Goal: Task Accomplishment & Management: Manage account settings

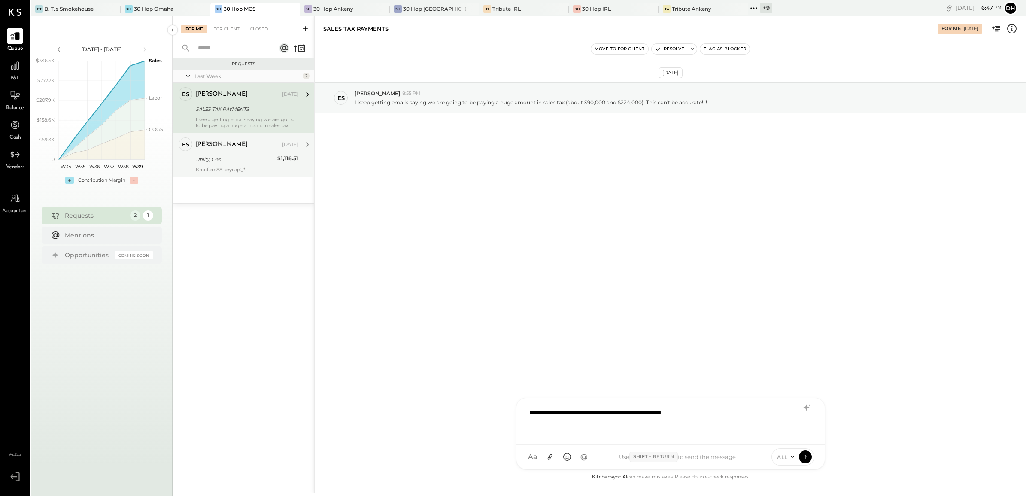
click at [234, 159] on div "Utility, Gas" at bounding box center [235, 159] width 79 height 9
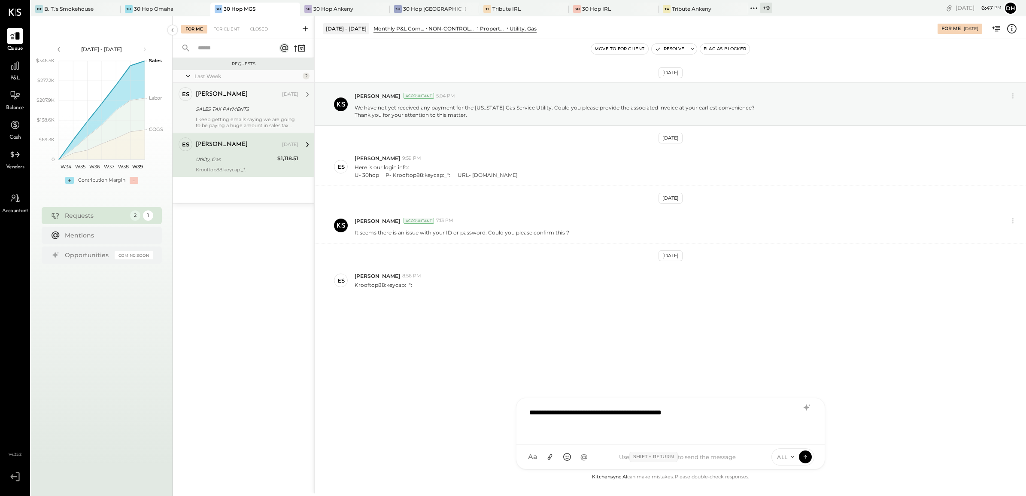
click at [248, 98] on div "[PERSON_NAME]" at bounding box center [238, 94] width 85 height 9
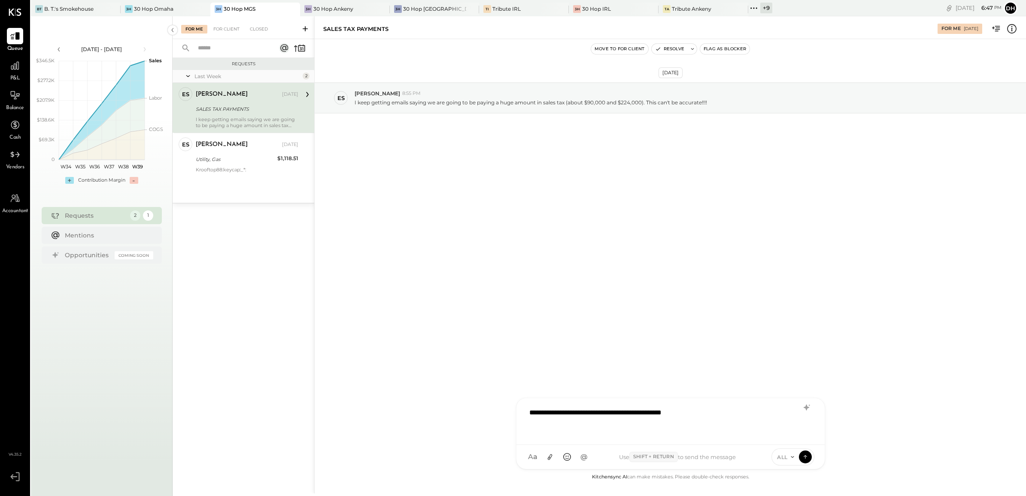
click at [587, 417] on div "**********" at bounding box center [670, 420] width 291 height 34
drag, startPoint x: 724, startPoint y: 414, endPoint x: 432, endPoint y: 400, distance: 292.3
click at [436, 402] on div "**********" at bounding box center [670, 254] width 712 height 477
paste div
click at [573, 422] on div "**********" at bounding box center [670, 420] width 291 height 34
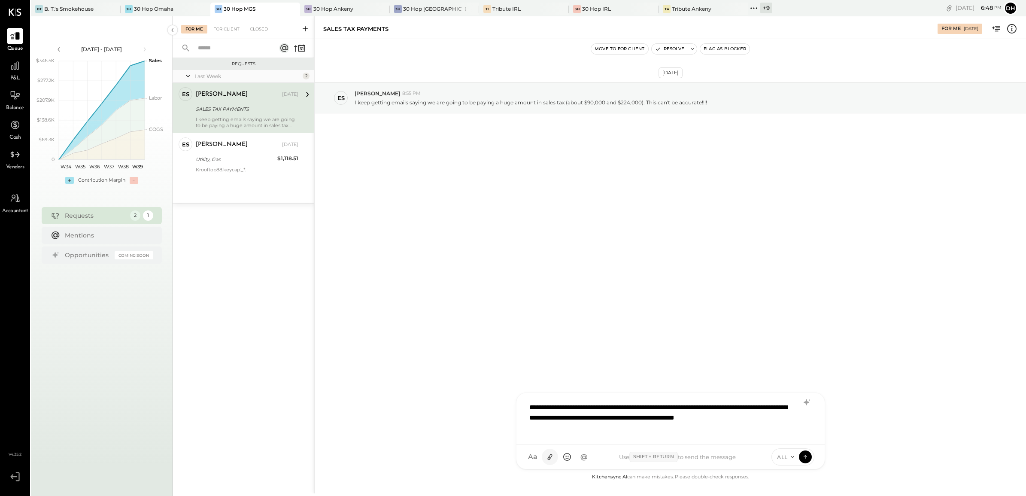
click at [548, 458] on icon at bounding box center [550, 457] width 5 height 6
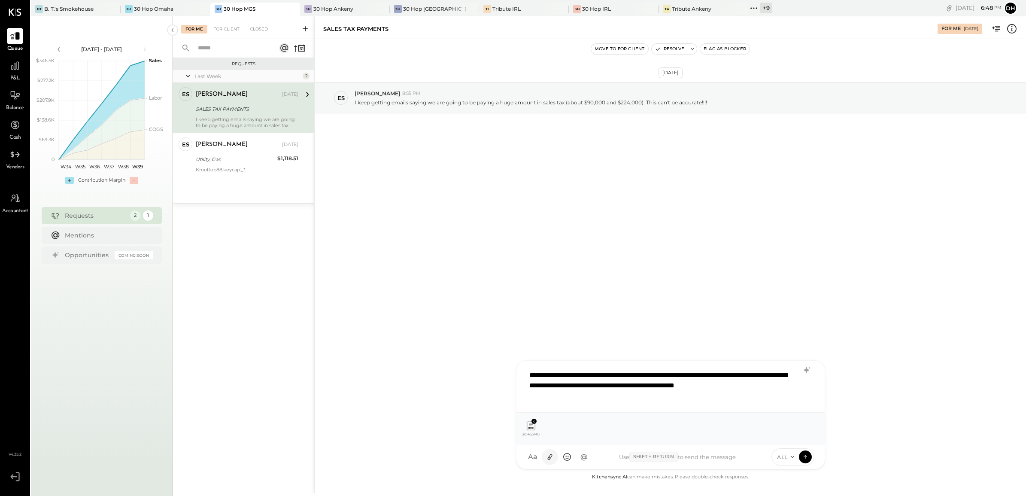
click at [548, 455] on icon at bounding box center [549, 457] width 9 height 9
drag, startPoint x: 559, startPoint y: 396, endPoint x: 570, endPoint y: 400, distance: 12.2
click at [559, 396] on div "**********" at bounding box center [670, 386] width 291 height 40
click at [547, 398] on div "**********" at bounding box center [670, 386] width 291 height 40
click at [808, 460] on icon at bounding box center [806, 456] width 8 height 9
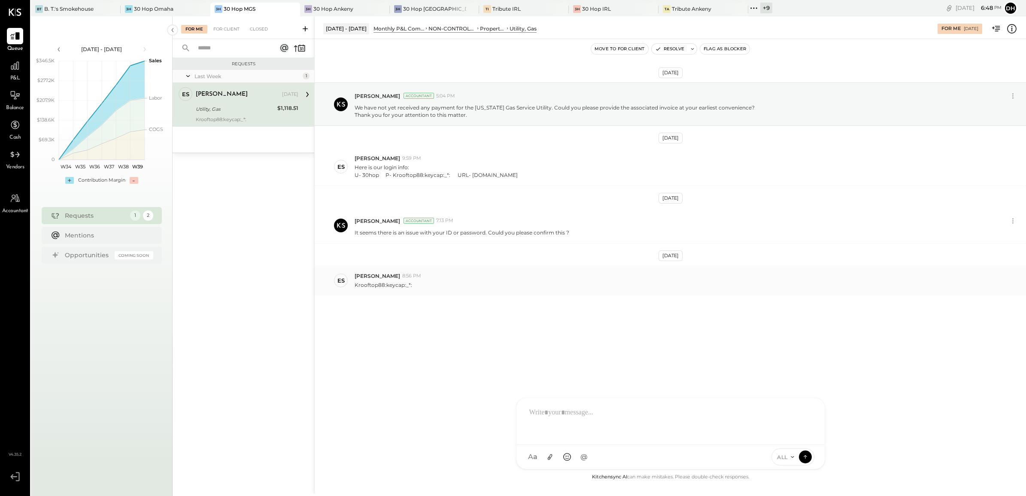
click at [380, 287] on p "Krooftop88:keycap:_*:" at bounding box center [384, 284] width 58 height 7
click at [151, 9] on div "30 Hop Omaha" at bounding box center [154, 8] width 40 height 7
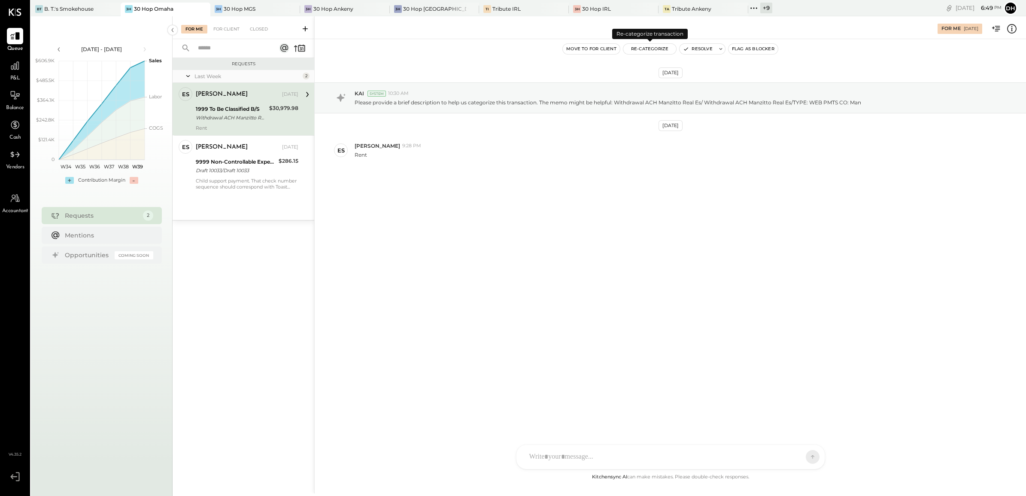
click at [647, 47] on button "Re-Categorize" at bounding box center [650, 49] width 53 height 10
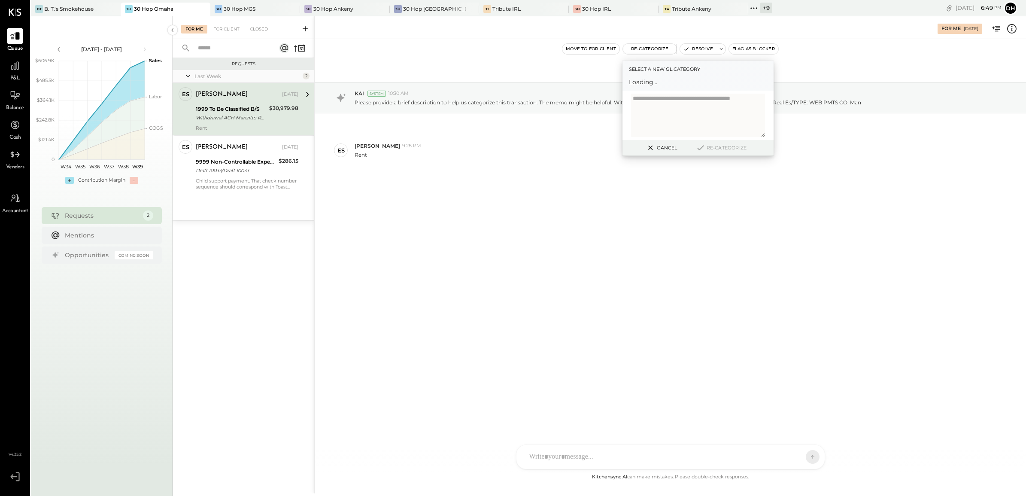
click at [668, 82] on span "Loading..." at bounding box center [698, 82] width 138 height 9
click at [662, 86] on div at bounding box center [690, 86] width 113 height 10
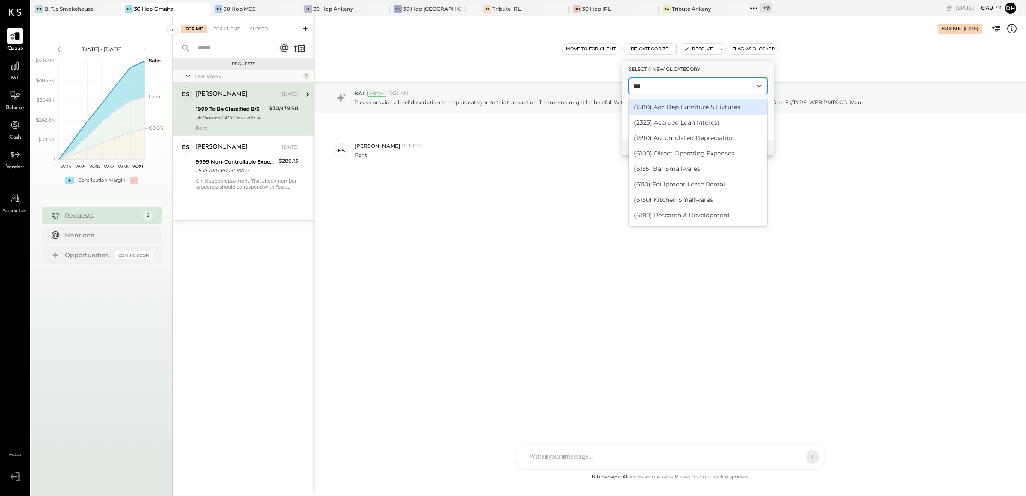
type input "****"
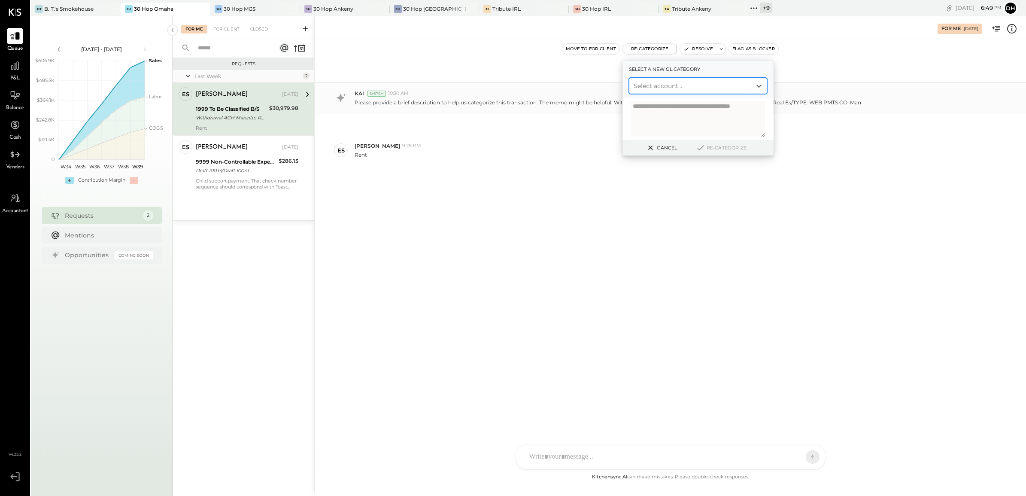
drag, startPoint x: 650, startPoint y: 85, endPoint x: 619, endPoint y: 85, distance: 30.9
click at [619, 85] on div "For Me [DATE] Move to for client Re-Categorize Select a new gl category Select …" at bounding box center [670, 254] width 712 height 477
click at [552, 179] on div "[DATE] KAI System 10:30 AM Please provide a brief description to help us catego…" at bounding box center [671, 146] width 712 height 170
click at [660, 147] on button "Cancel" at bounding box center [661, 147] width 37 height 11
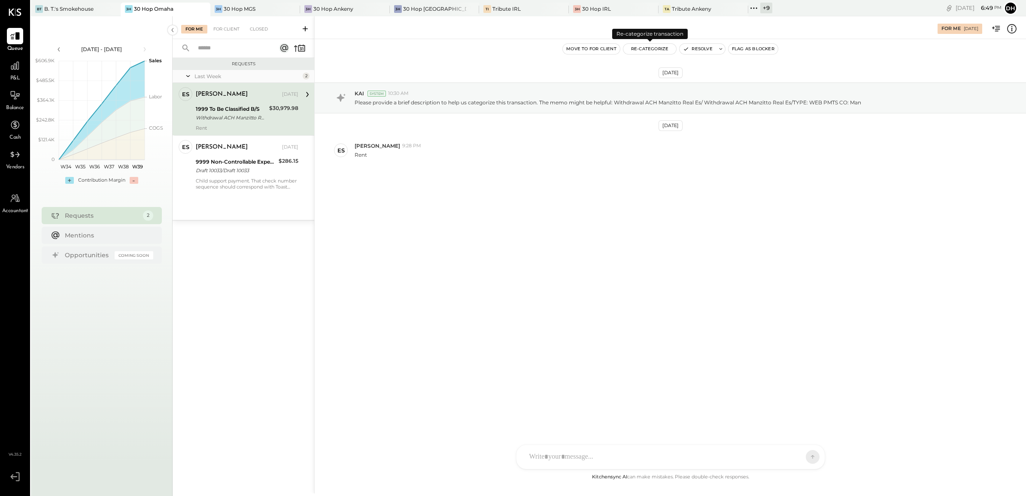
click at [664, 46] on button "Re-Categorize" at bounding box center [650, 49] width 53 height 10
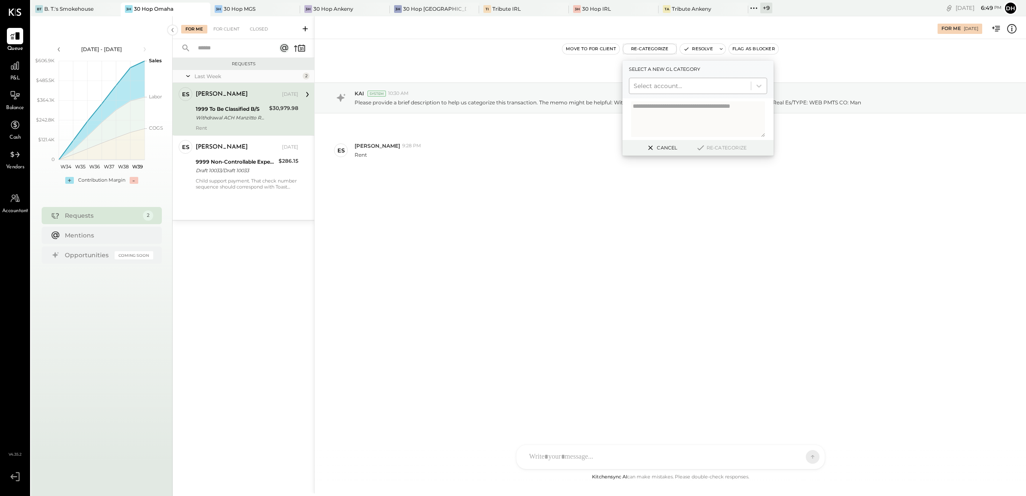
click at [658, 81] on div at bounding box center [690, 86] width 113 height 10
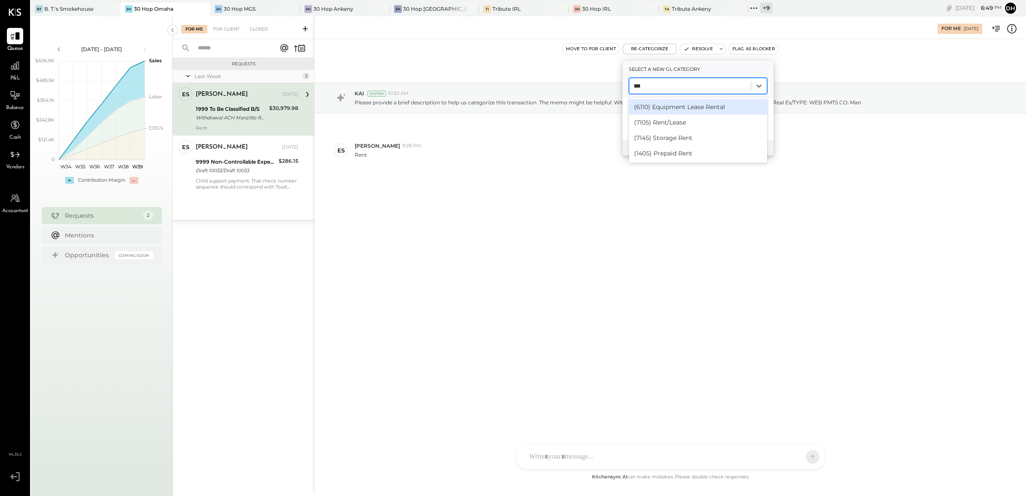
type input "****"
click at [658, 122] on div "(7105) Rent/Lease" at bounding box center [698, 122] width 138 height 15
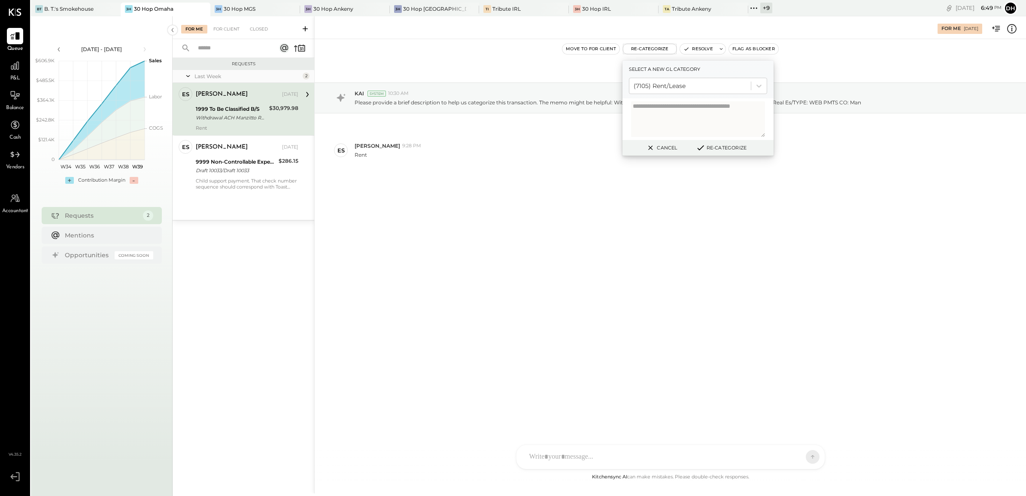
click at [731, 142] on div "Cancel Re-Categorize" at bounding box center [698, 148] width 151 height 16
click at [731, 146] on button "Re-Categorize" at bounding box center [721, 148] width 57 height 10
click at [253, 178] on div "Child support payment. That check number sequence should correspond with Toast …" at bounding box center [247, 184] width 103 height 12
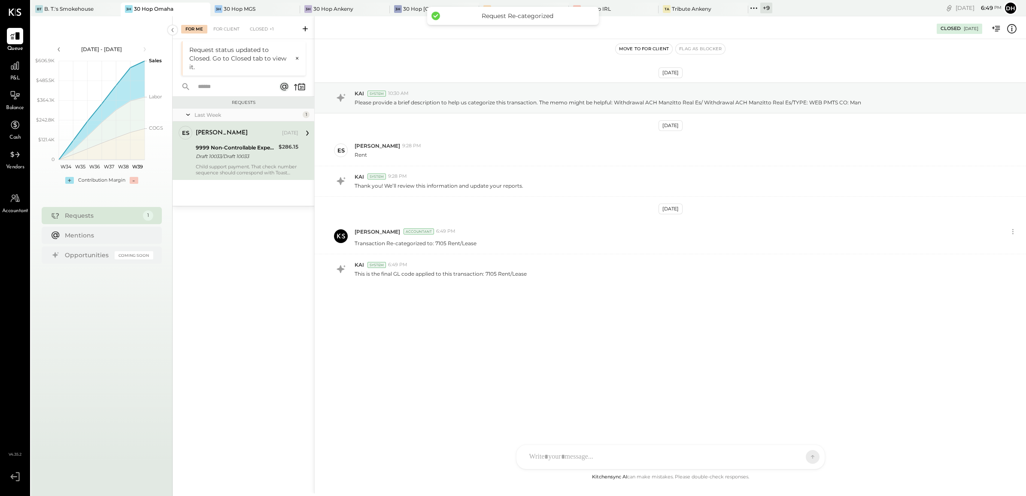
click at [237, 139] on div "[PERSON_NAME] [DATE]" at bounding box center [247, 133] width 103 height 12
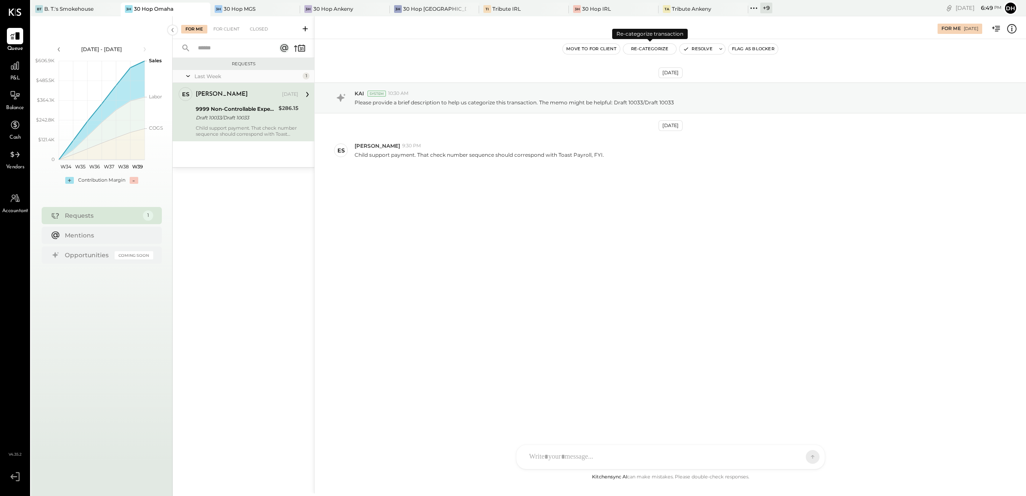
click at [651, 52] on button "Re-Categorize" at bounding box center [650, 49] width 53 height 10
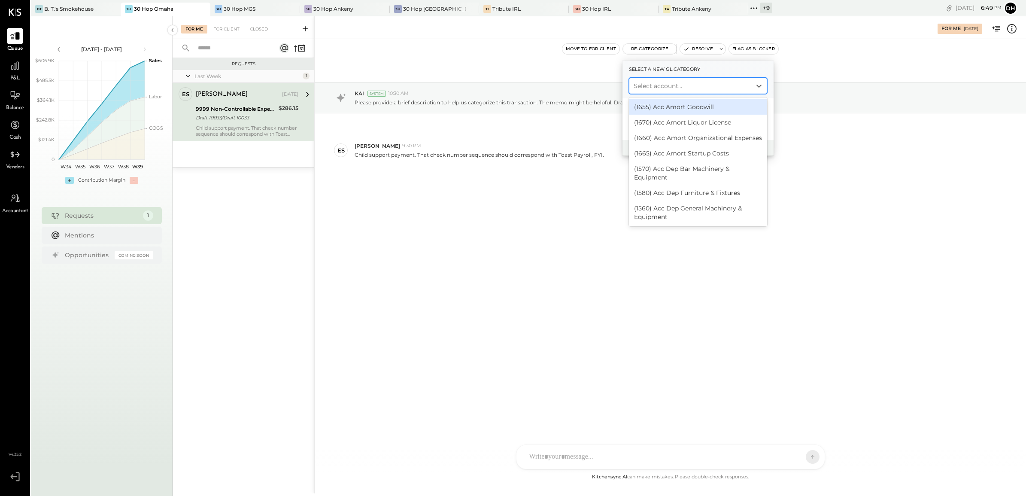
click at [658, 83] on div at bounding box center [690, 86] width 113 height 10
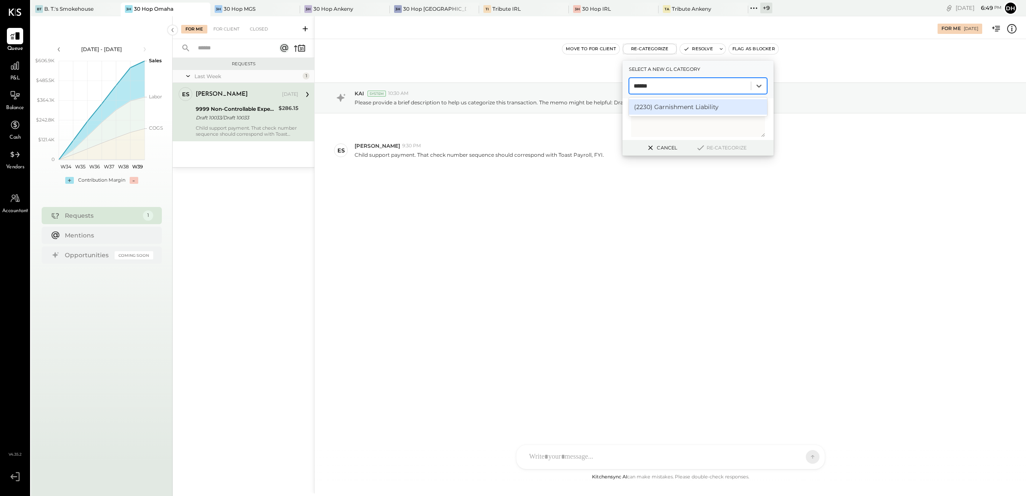
type input "*******"
click at [678, 108] on div "(2230) Garnishment Liability" at bounding box center [698, 106] width 138 height 15
click at [725, 147] on button "Re-Categorize" at bounding box center [721, 148] width 57 height 10
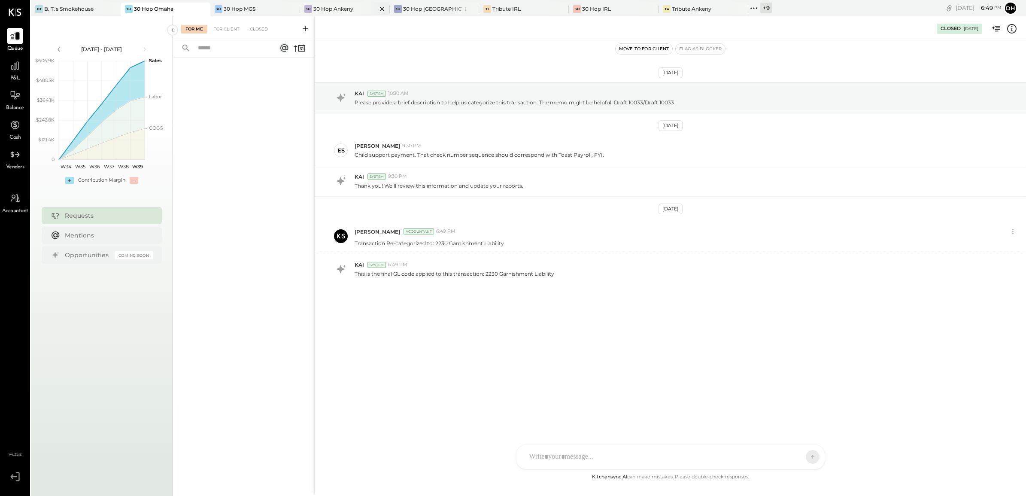
click at [331, 14] on div "3H 30 Hop Ankeny" at bounding box center [345, 10] width 90 height 14
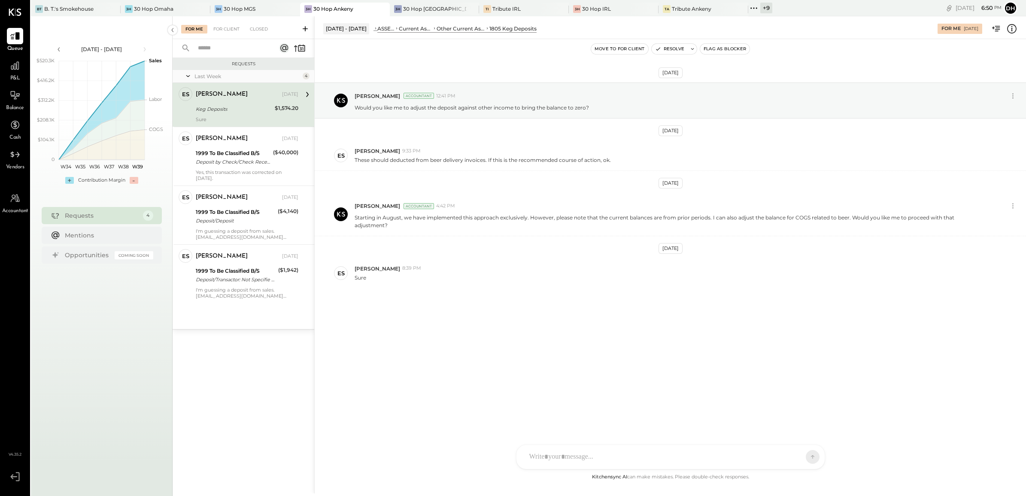
click at [231, 113] on div "Keg Deposits" at bounding box center [234, 109] width 76 height 9
click at [587, 456] on div "AM [PERSON_NAME] MH [PERSON_NAME] ES [PERSON_NAME] TH [PERSON_NAME] DS [PERSON_…" at bounding box center [670, 434] width 309 height 72
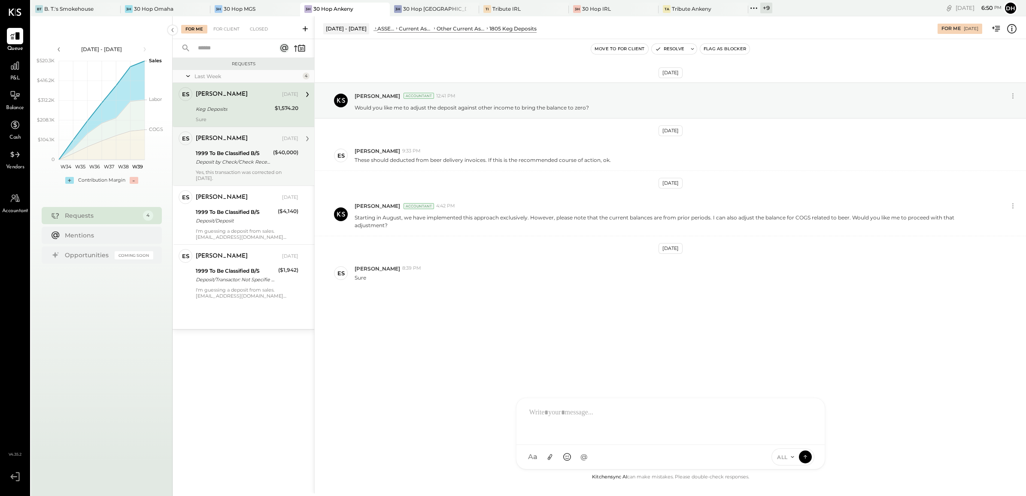
click at [212, 151] on div "1999 To Be Classified B/S" at bounding box center [233, 153] width 75 height 9
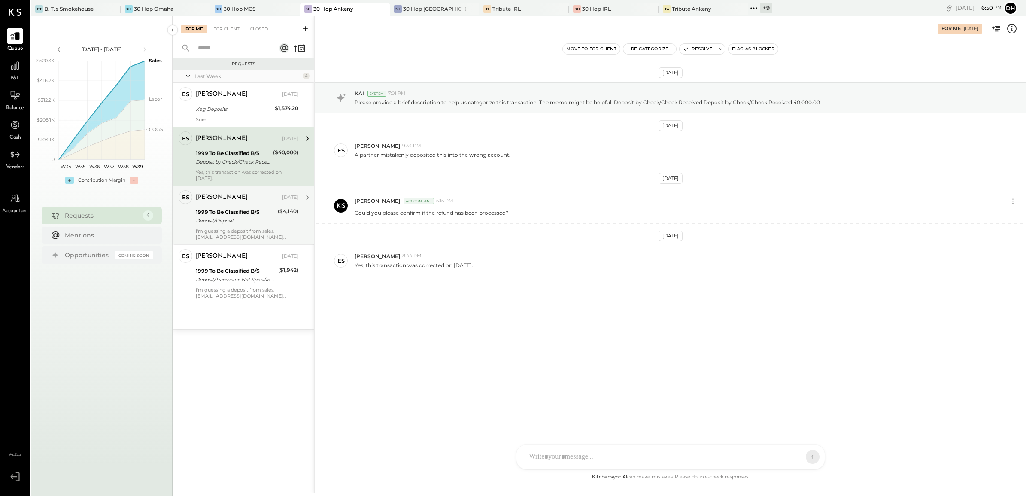
click at [230, 218] on div "Deposit/Deposit" at bounding box center [235, 220] width 79 height 9
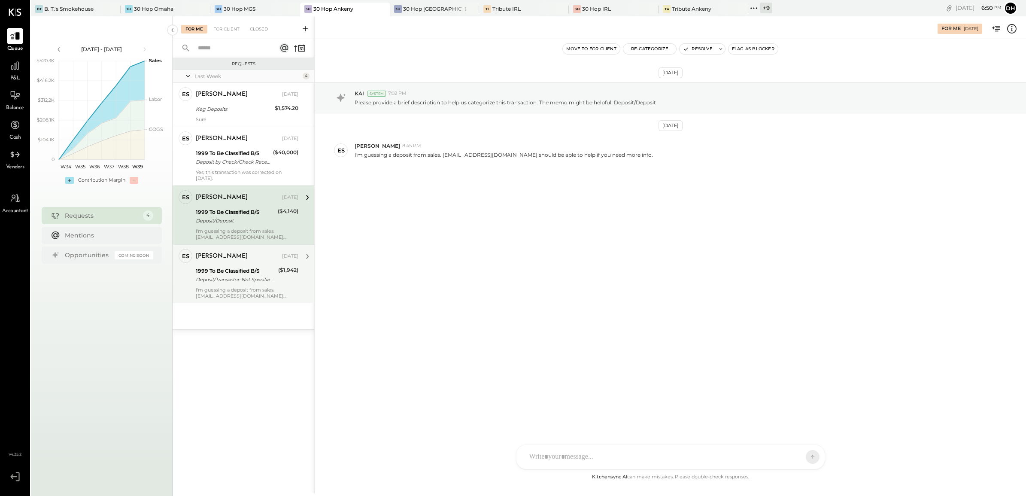
click at [260, 268] on div "1999 To Be Classified B/S" at bounding box center [236, 271] width 80 height 9
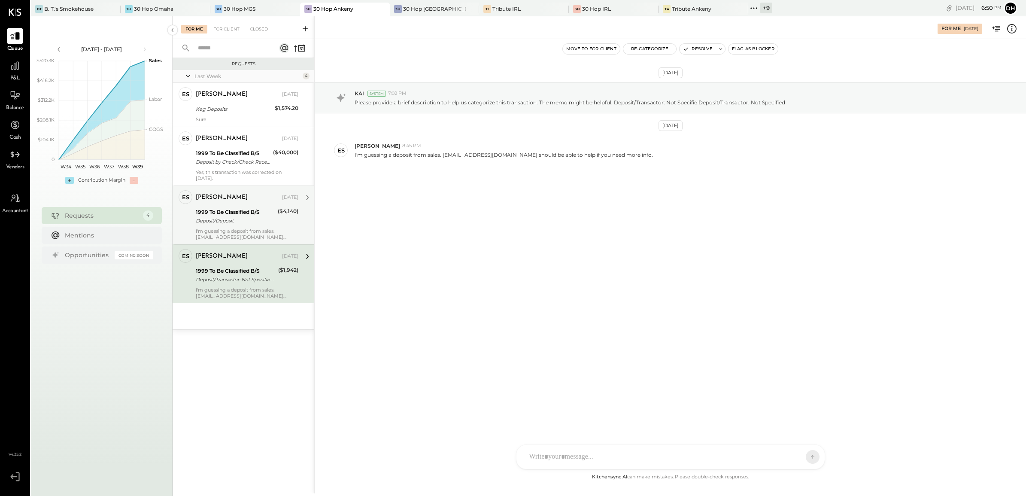
click at [243, 216] on div "1999 To Be Classified B/S" at bounding box center [235, 212] width 79 height 9
